Goal: Task Accomplishment & Management: Use online tool/utility

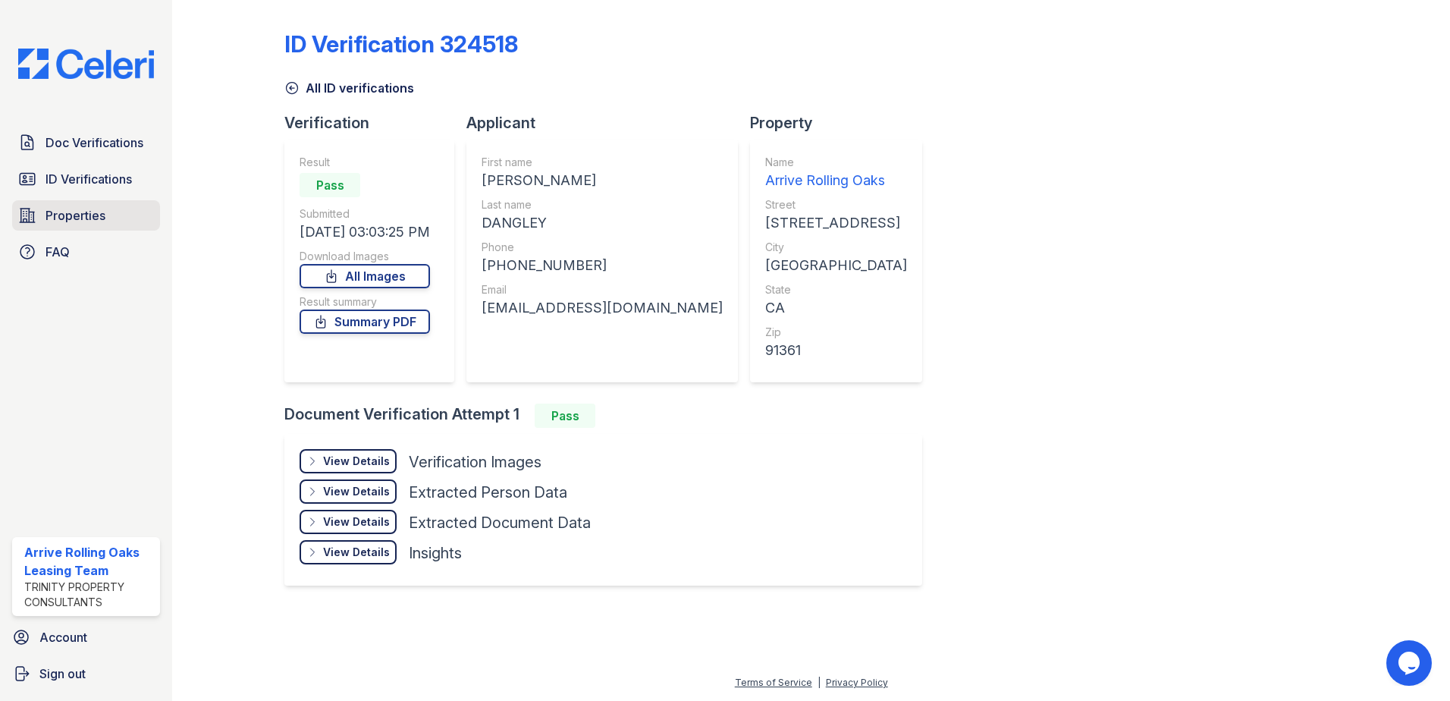
click at [65, 205] on link "Properties" at bounding box center [86, 215] width 148 height 30
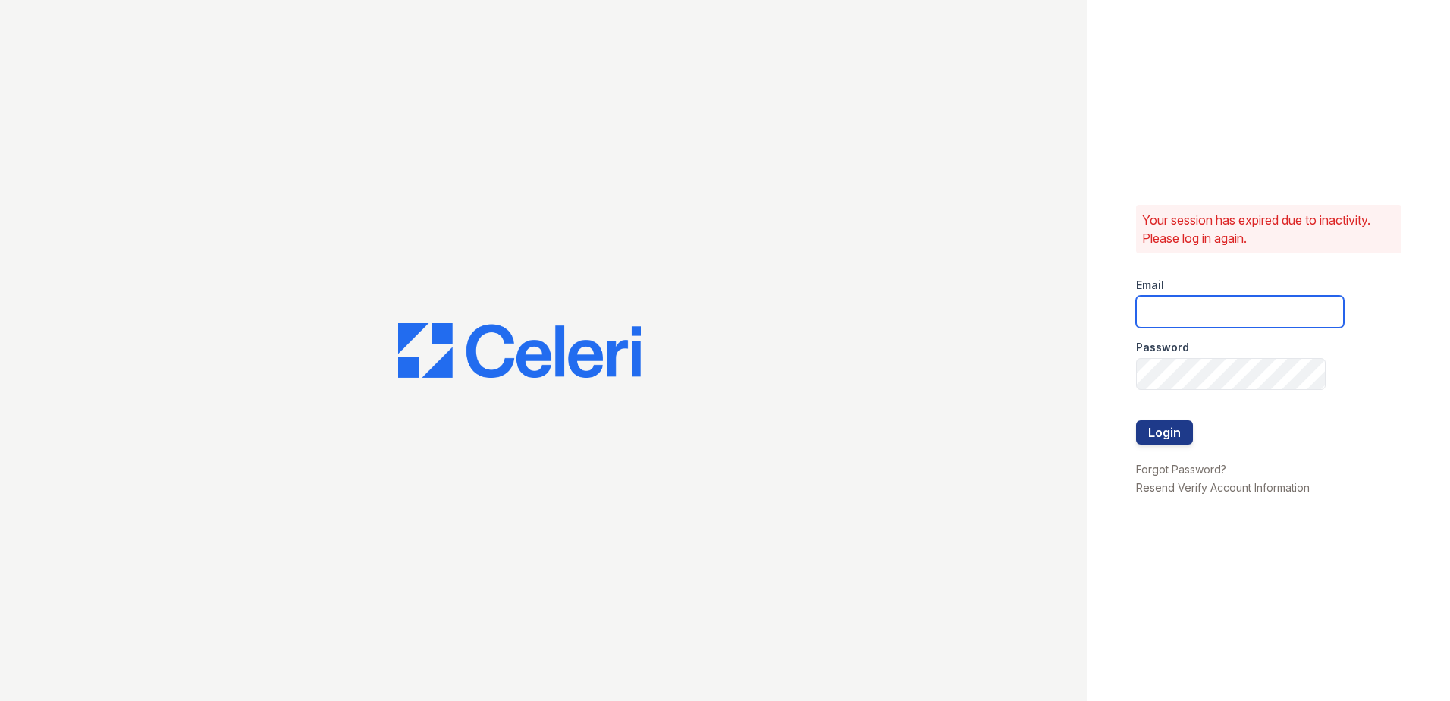
type input "[EMAIL_ADDRESS][DOMAIN_NAME]"
click at [1166, 438] on button "Login" at bounding box center [1164, 432] width 57 height 24
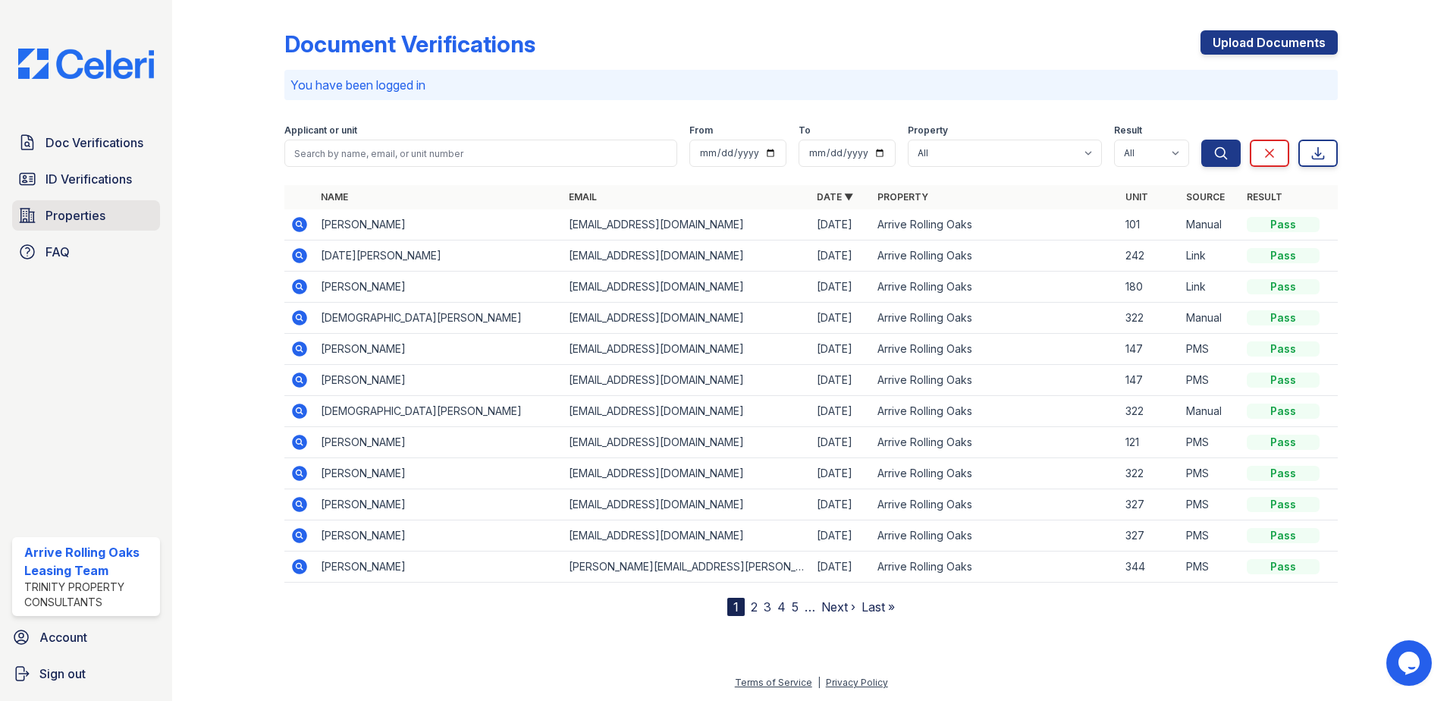
click at [89, 215] on span "Properties" at bounding box center [75, 215] width 60 height 18
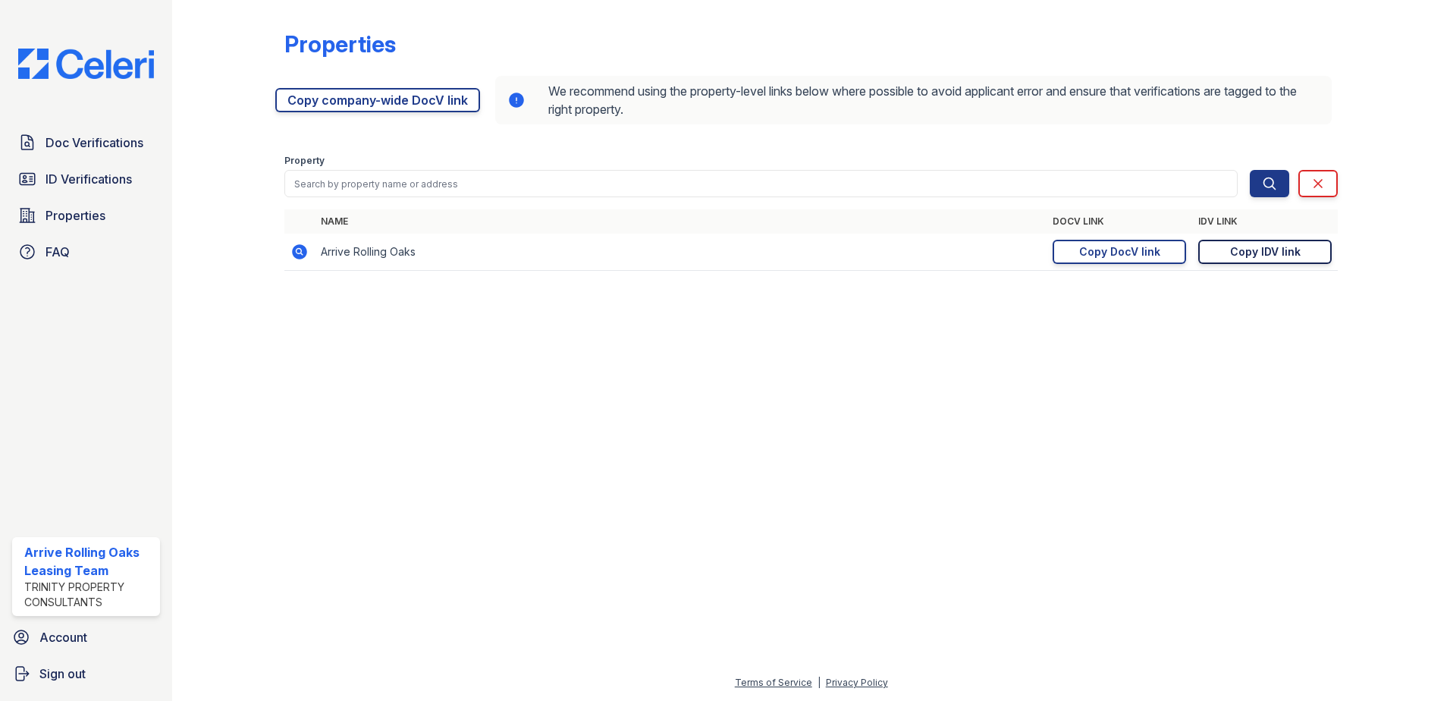
click at [1240, 246] on div "Copy IDV link" at bounding box center [1265, 251] width 71 height 15
